Goal: Find specific page/section: Find specific page/section

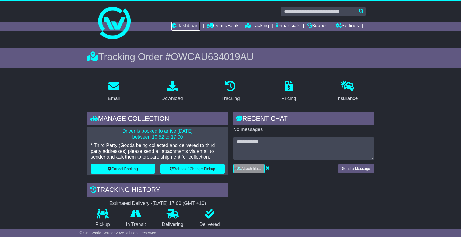
click at [179, 23] on link "Dashboard" at bounding box center [186, 26] width 29 height 9
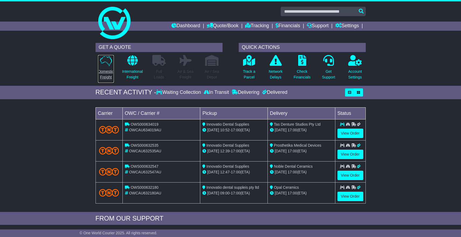
click at [104, 65] on icon at bounding box center [106, 60] width 12 height 11
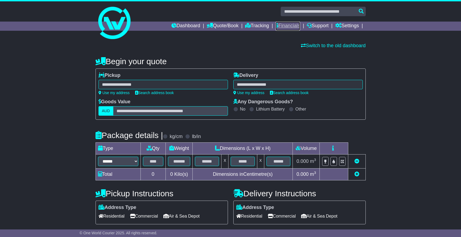
click at [292, 25] on link "Financials" at bounding box center [288, 26] width 25 height 9
